Goal: Transaction & Acquisition: Obtain resource

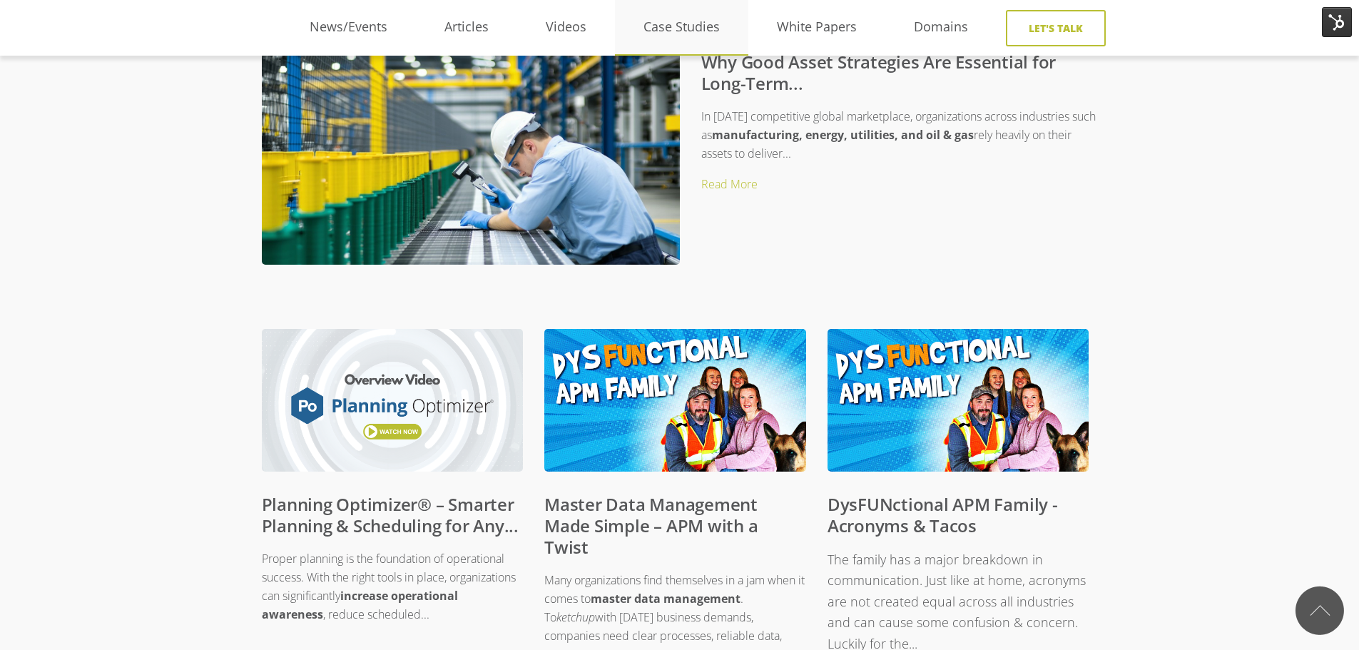
click at [675, 23] on link "Case Studies" at bounding box center [681, 26] width 133 height 21
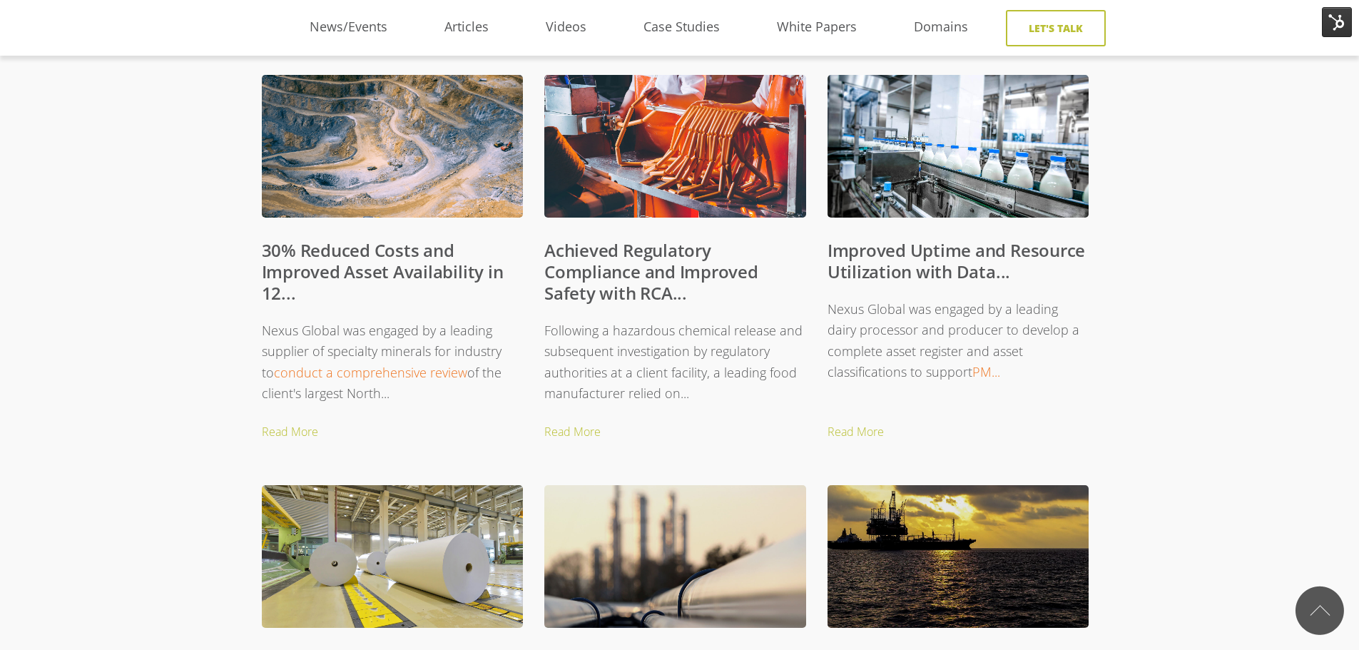
scroll to position [1070, 0]
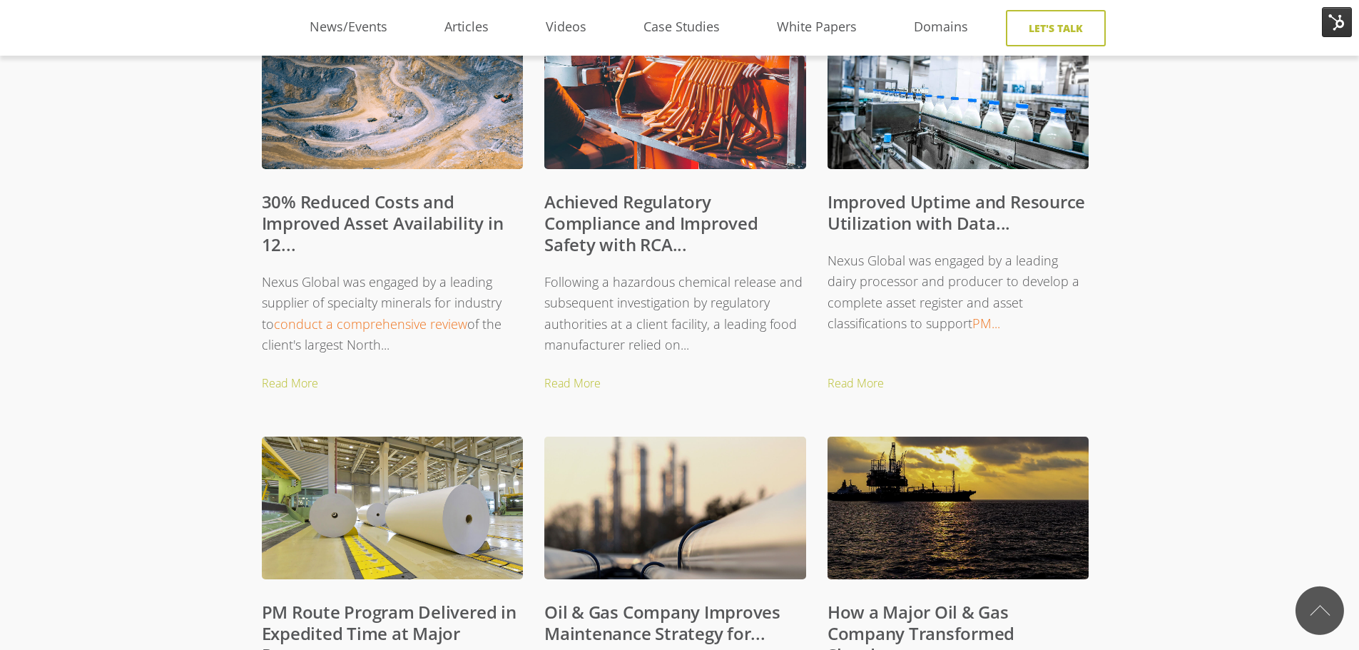
click at [291, 208] on link "30% Reduced Costs and Improved Asset Availability in 12..." at bounding box center [383, 223] width 242 height 66
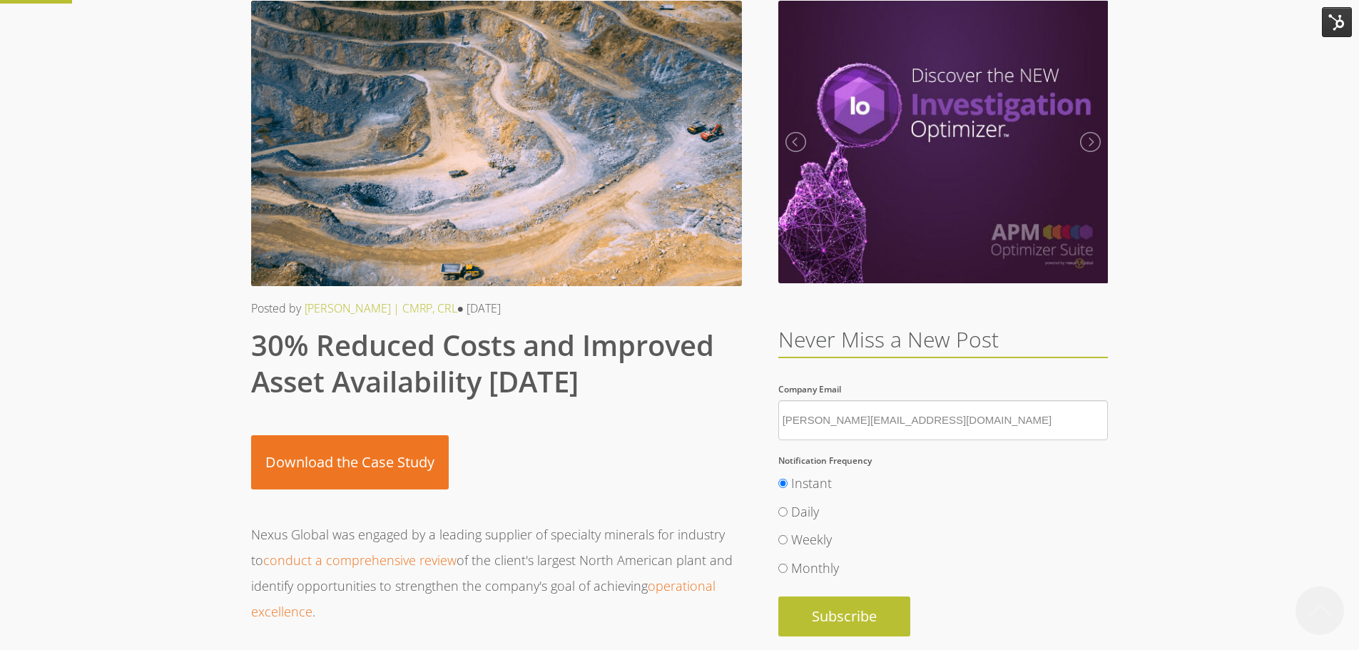
scroll to position [142, 0]
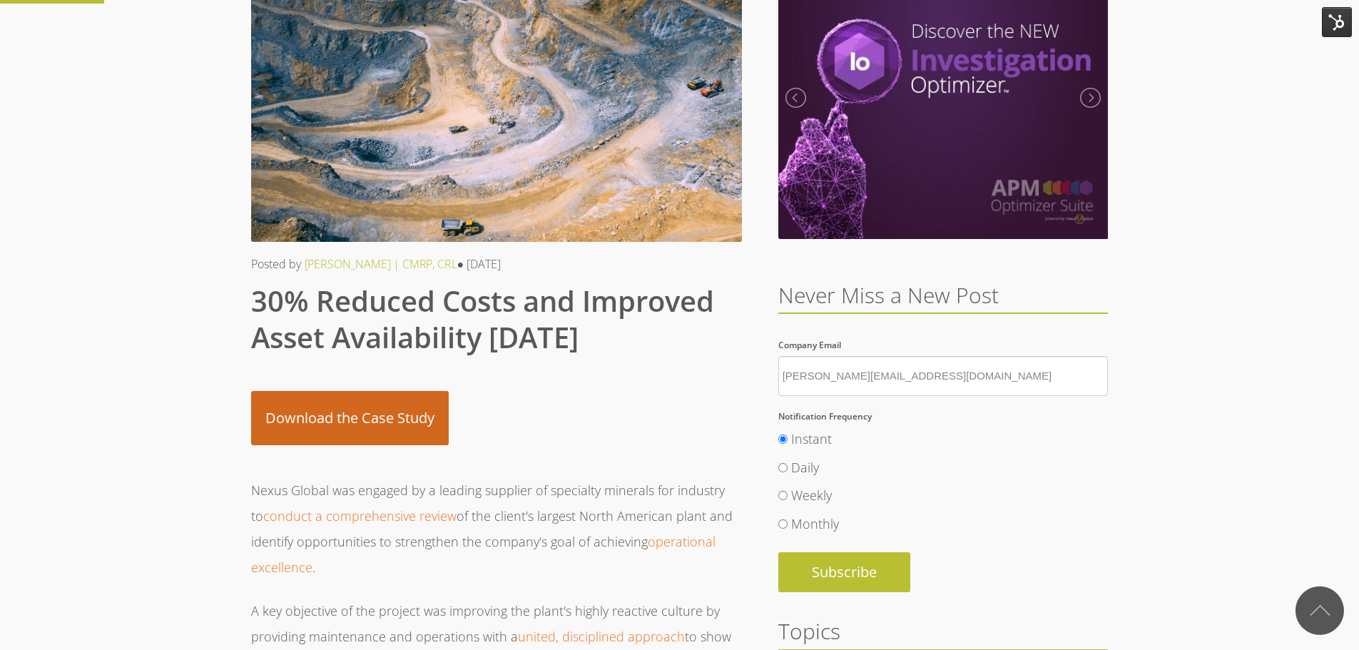
click at [367, 422] on link "Download the Case Study" at bounding box center [350, 418] width 198 height 54
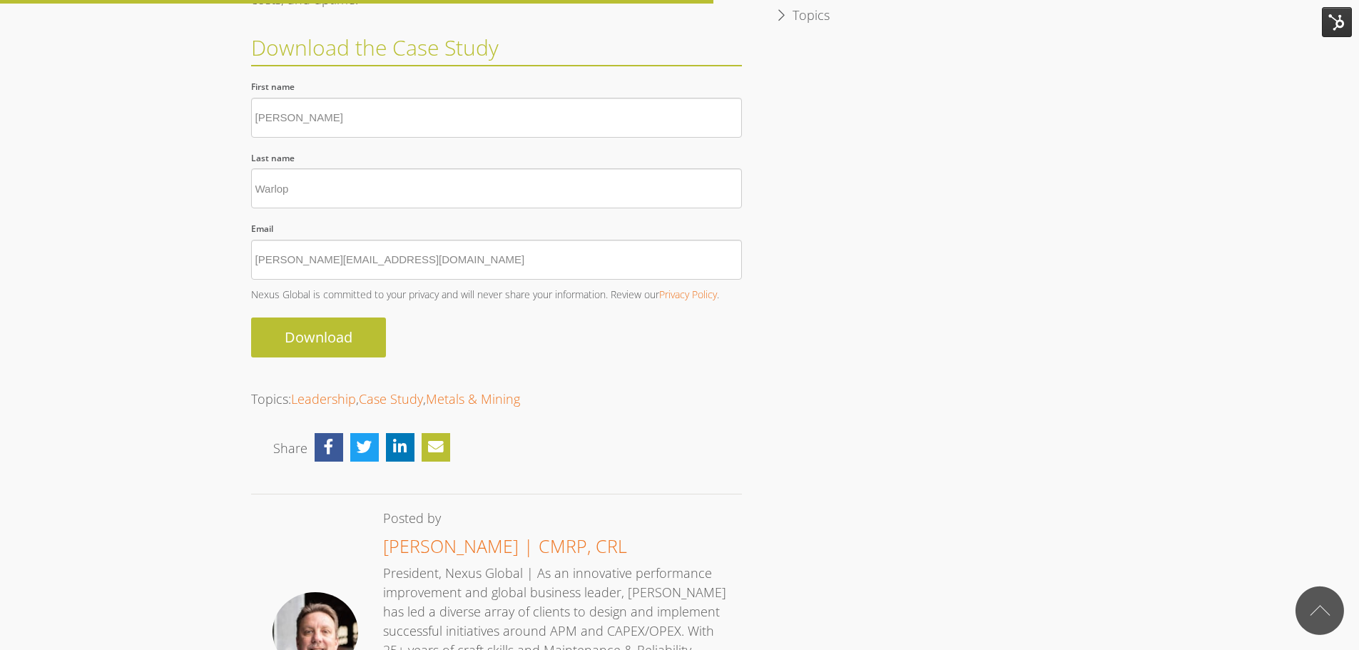
scroll to position [975, 0]
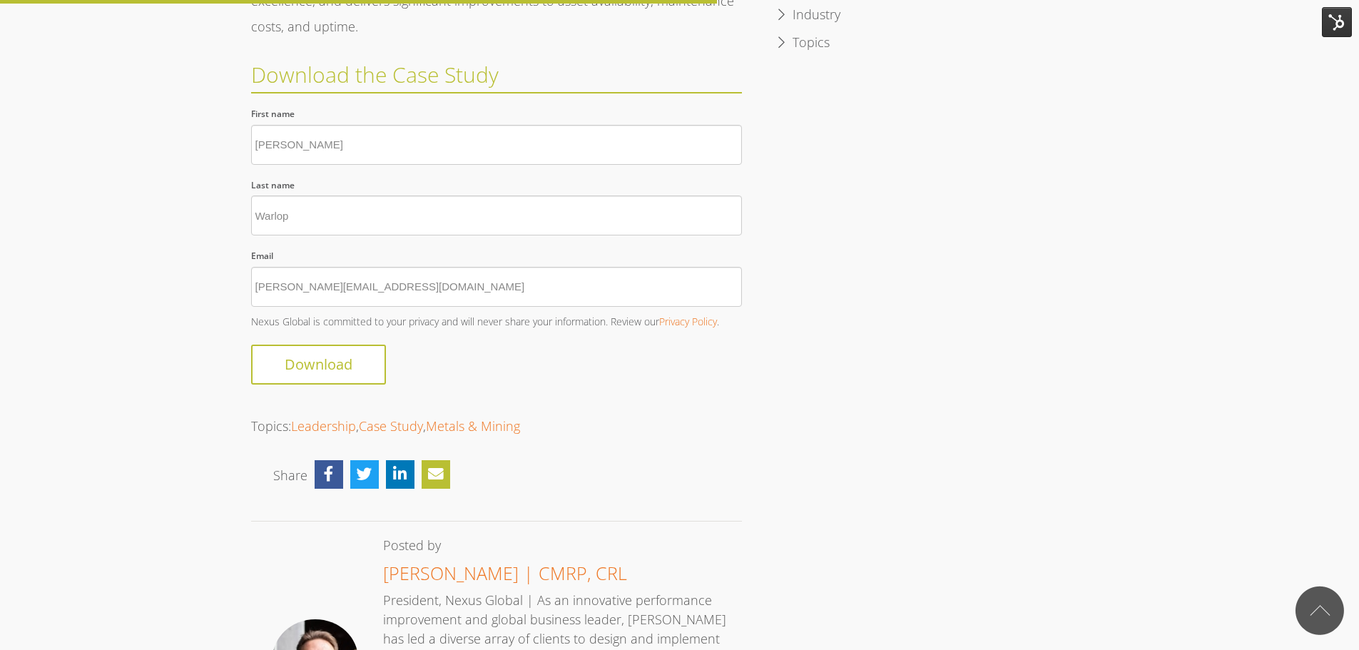
click at [326, 364] on input "Download" at bounding box center [318, 364] width 135 height 40
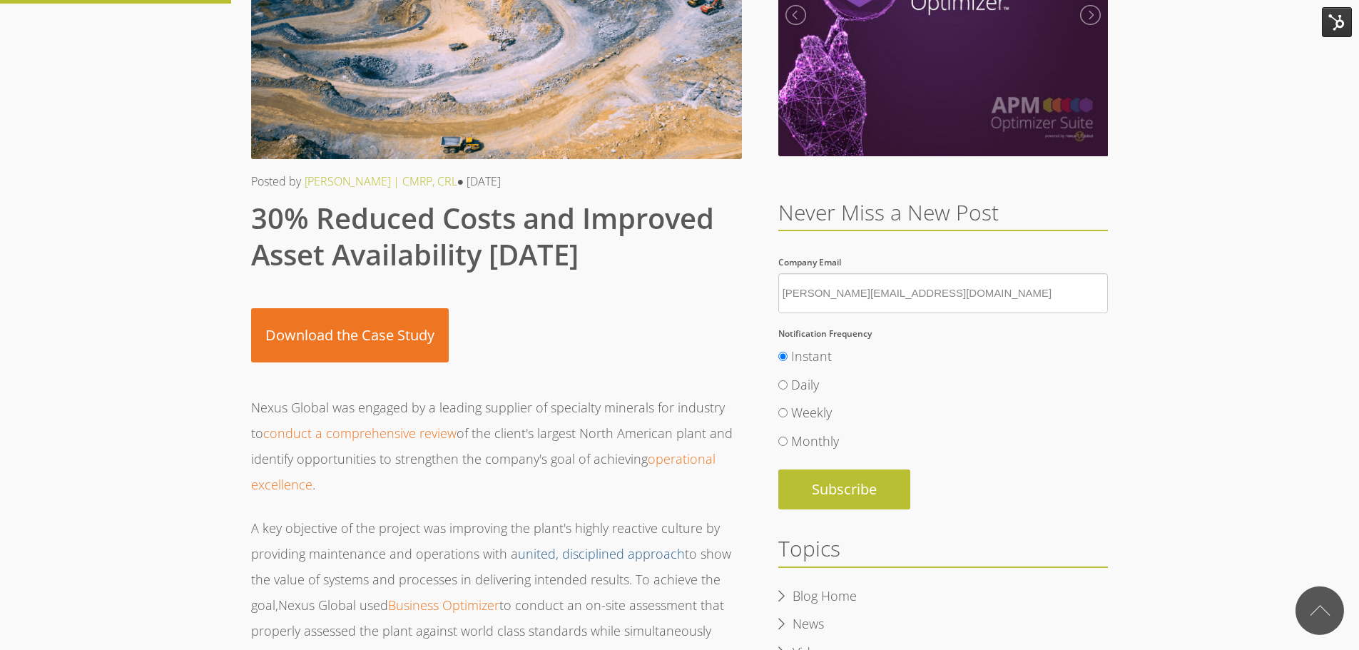
scroll to position [190, 0]
